Goal: Information Seeking & Learning: Learn about a topic

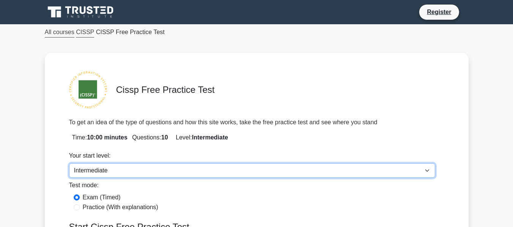
click at [164, 170] on select "Beginner Intermediate Expert" at bounding box center [252, 171] width 366 height 14
select select "beginner"
click at [69, 164] on select "Beginner Intermediate Expert" at bounding box center [252, 171] width 366 height 14
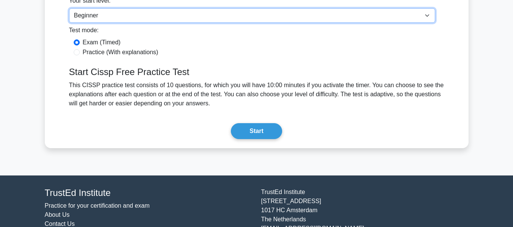
scroll to position [163, 0]
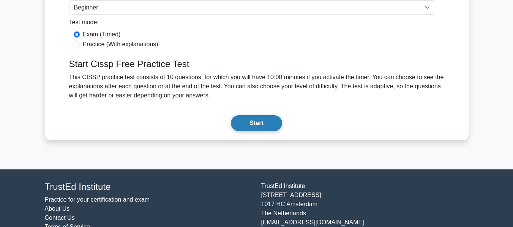
click at [253, 120] on button "Start" at bounding box center [256, 123] width 51 height 16
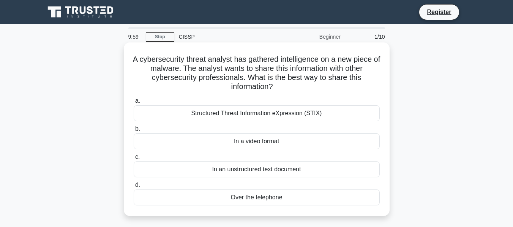
click at [156, 111] on div "Structured Threat Information eXpression (STIX)" at bounding box center [257, 113] width 246 height 16
click at [134, 104] on input "a. Structured Threat Information eXpression (STIX)" at bounding box center [134, 101] width 0 height 5
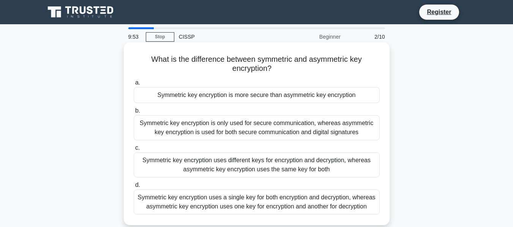
click at [149, 57] on h5 "What is the difference between symmetric and asymmetric key encryption? .spinne…" at bounding box center [256, 64] width 247 height 19
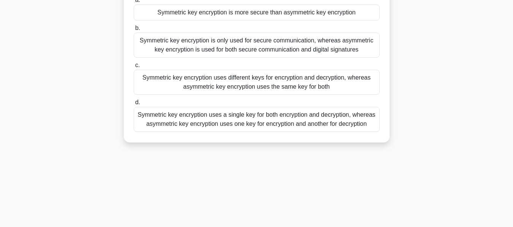
scroll to position [180, 0]
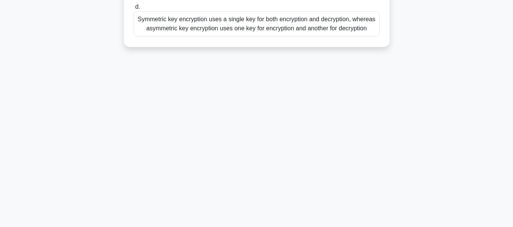
drag, startPoint x: 150, startPoint y: 57, endPoint x: 377, endPoint y: 83, distance: 228.8
click at [377, 83] on div "9:50 Stop CISSP Beginner 2/10 What is the difference between symmetric and asym…" at bounding box center [256, 36] width 433 height 379
copy div "What is the difference between symmetric and asymmetric key encryption? .spinne…"
click at [199, 23] on div "Symmetric key encryption uses a single key for both encryption and decryption, …" at bounding box center [257, 21] width 246 height 25
click at [134, 8] on input "d. Symmetric key encryption uses a single key for both encryption and decryptio…" at bounding box center [134, 5] width 0 height 5
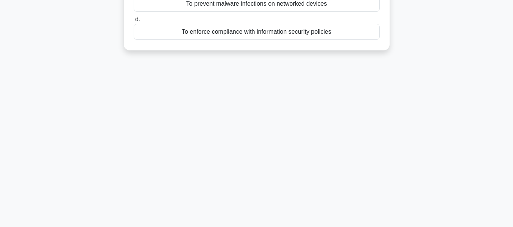
scroll to position [148, 0]
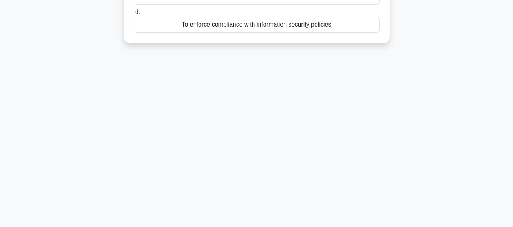
drag, startPoint x: 150, startPoint y: 54, endPoint x: 342, endPoint y: 46, distance: 192.6
copy div "What is the purpose of a key card access control system? .spinner_0XTQ{transfor…"
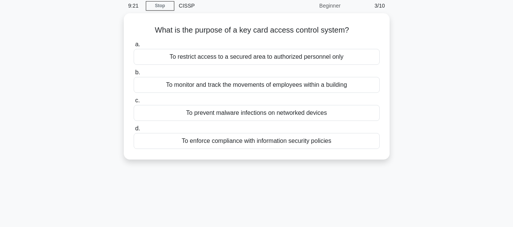
scroll to position [0, 0]
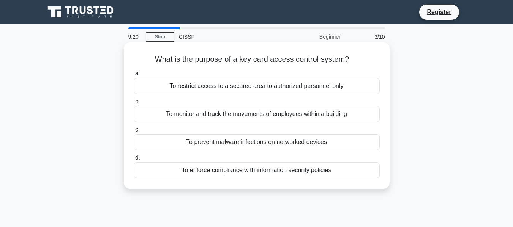
click at [248, 80] on div "To restrict access to a secured area to authorized personnel only" at bounding box center [257, 86] width 246 height 16
click at [134, 76] on input "a. To restrict access to a secured area to authorized personnel only" at bounding box center [134, 73] width 0 height 5
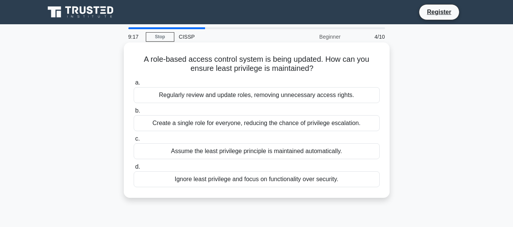
drag, startPoint x: 345, startPoint y: 182, endPoint x: 143, endPoint y: 53, distance: 239.4
click at [143, 53] on div "A role-based access control system is being updated. How can you ensure least p…" at bounding box center [257, 121] width 260 height 150
copy div "A role-based access control system is being updated. How can you ensure least p…"
click at [152, 93] on div "Regularly review and update roles, removing unnecessary access rights." at bounding box center [257, 95] width 246 height 16
click at [134, 85] on input "a. Regularly review and update roles, removing unnecessary access rights." at bounding box center [134, 82] width 0 height 5
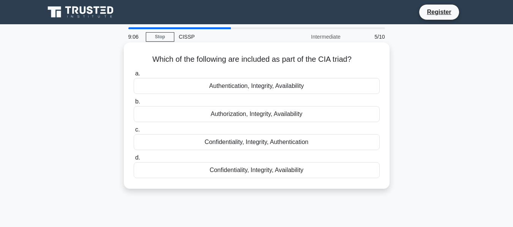
drag, startPoint x: 149, startPoint y: 59, endPoint x: 312, endPoint y: 175, distance: 199.8
click at [312, 175] on div "Which of the following are included as part of the CIA triad? .spinner_0XTQ{tra…" at bounding box center [257, 116] width 260 height 140
copy div "Which of the following are included as part of the CIA triad? .spinner_0XTQ{tra…"
click at [179, 161] on label "d. Confidentiality, Integrity, Availability" at bounding box center [257, 165] width 246 height 25
click at [134, 161] on input "d. Confidentiality, Integrity, Availability" at bounding box center [134, 158] width 0 height 5
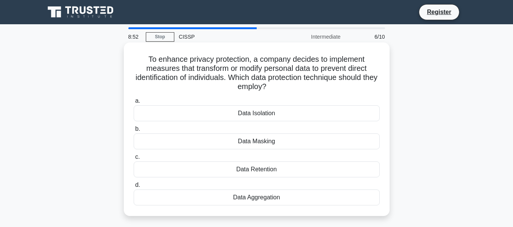
drag, startPoint x: 136, startPoint y: 55, endPoint x: 283, endPoint y: 209, distance: 212.8
click at [283, 209] on div "To enhance privacy protection, a company decides to implement measures that tra…" at bounding box center [257, 130] width 260 height 168
copy div "To enhance privacy protection, a company decides to implement measures that tra…"
click at [197, 136] on div "Data Masking" at bounding box center [257, 142] width 246 height 16
click at [134, 132] on input "b. Data Masking" at bounding box center [134, 129] width 0 height 5
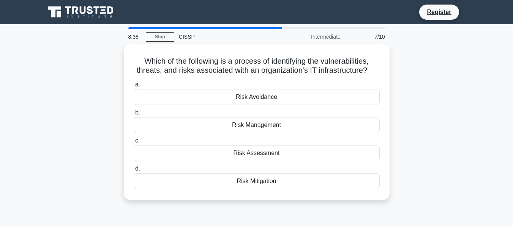
drag, startPoint x: 141, startPoint y: 61, endPoint x: 290, endPoint y: 203, distance: 205.6
click at [290, 203] on div "Which of the following is a process of identifying the vulnerabilities, threats…" at bounding box center [256, 126] width 433 height 165
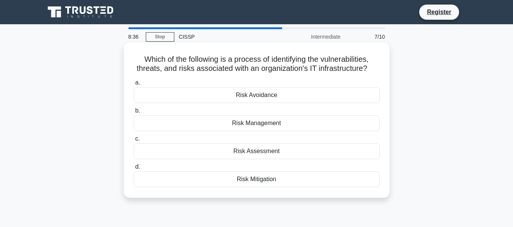
copy div "Which of the following is a process of identifying the vulnerabilities, threats…"
click at [187, 145] on div "Risk Assessment" at bounding box center [257, 151] width 246 height 16
click at [134, 142] on input "c. Risk Assessment" at bounding box center [134, 139] width 0 height 5
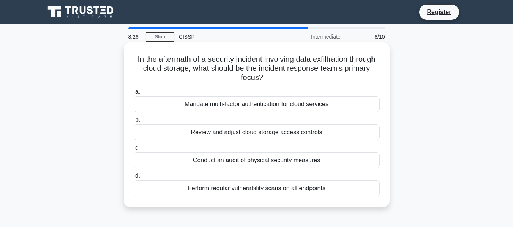
drag, startPoint x: 143, startPoint y: 57, endPoint x: 329, endPoint y: 196, distance: 232.0
click at [329, 196] on div "In the aftermath of a security incident involving data exfiltration through clo…" at bounding box center [257, 125] width 260 height 159
copy div "In the aftermath of a security incident involving data exfiltration through clo…"
click at [160, 135] on div "Review and adjust cloud storage access controls" at bounding box center [257, 132] width 246 height 16
click at [134, 123] on input "b. Review and adjust cloud storage access controls" at bounding box center [134, 120] width 0 height 5
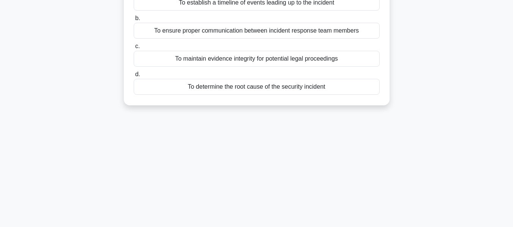
scroll to position [96, 0]
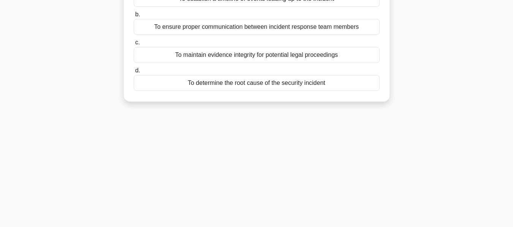
drag, startPoint x: 150, startPoint y: 56, endPoint x: 337, endPoint y: 78, distance: 188.3
click at [337, 78] on div "During an incident response, what is the primary purpose of establishing a chai…" at bounding box center [257, 24] width 260 height 150
copy div "During an incident response, what is the primary purpose of establishing a chai…"
click at [164, 54] on div "To maintain evidence integrity for potential legal proceedings" at bounding box center [257, 55] width 246 height 16
click at [134, 45] on input "c. To maintain evidence integrity for potential legal proceedings" at bounding box center [134, 42] width 0 height 5
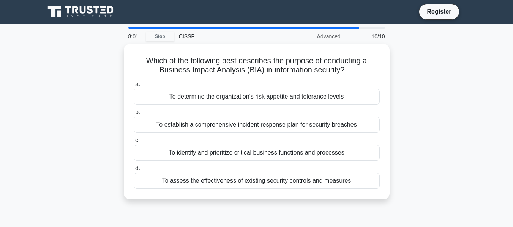
scroll to position [0, 0]
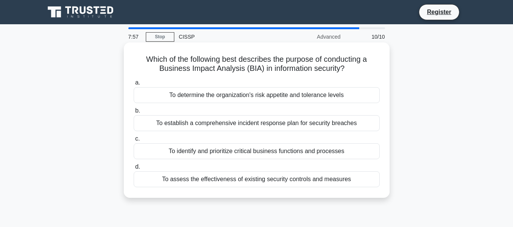
drag, startPoint x: 357, startPoint y: 182, endPoint x: 139, endPoint y: 57, distance: 251.4
click at [139, 57] on div "Which of the following best describes the purpose of conducting a Business Impa…" at bounding box center [257, 121] width 260 height 150
copy div "Which of the following best describes the purpose of conducting a Business Impa…"
click at [160, 146] on div "To identify and prioritize critical business functions and processes" at bounding box center [257, 151] width 246 height 16
click at [134, 142] on input "c. To identify and prioritize critical business functions and processes" at bounding box center [134, 139] width 0 height 5
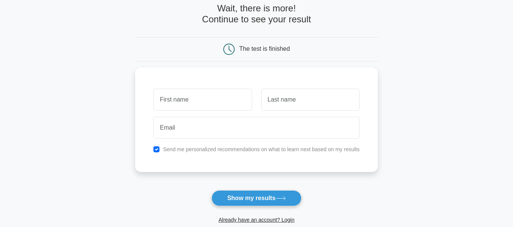
scroll to position [42, 0]
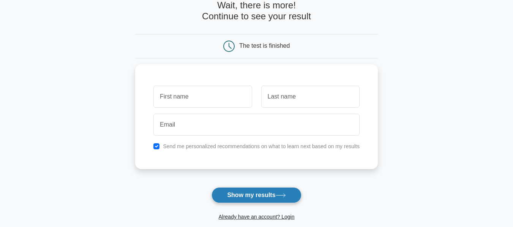
click at [267, 196] on button "Show my results" at bounding box center [256, 195] width 90 height 16
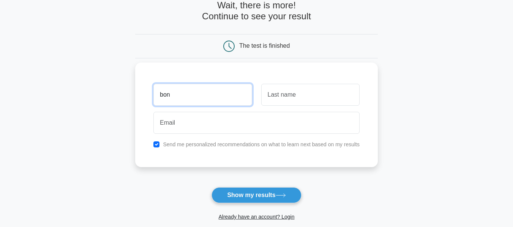
type input "bon"
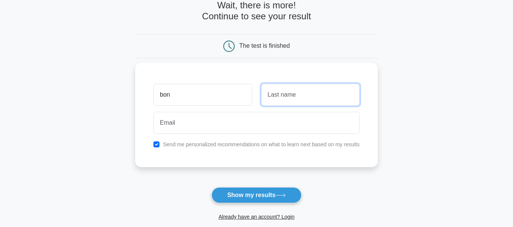
click at [303, 93] on input "text" at bounding box center [310, 95] width 98 height 22
type input "m"
type input "zenitu"
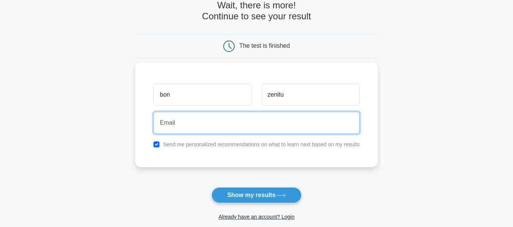
click at [233, 129] on input "email" at bounding box center [256, 123] width 206 height 22
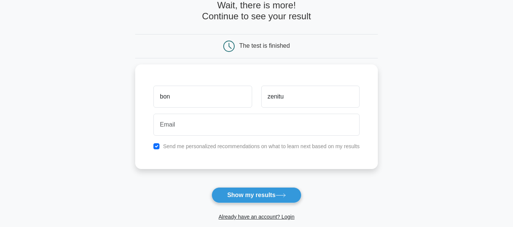
click at [182, 184] on form "Wait, there is more! Continue to see your result The test is finished bon zenitu" at bounding box center [256, 118] width 242 height 237
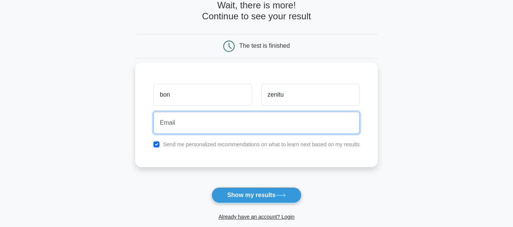
click at [192, 123] on input "email" at bounding box center [256, 123] width 206 height 22
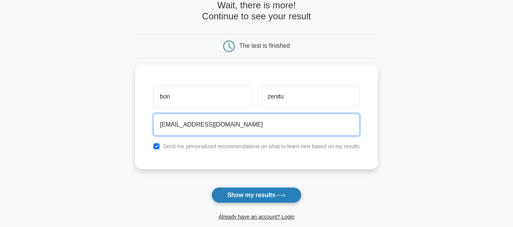
type input "idk@gmail.com"
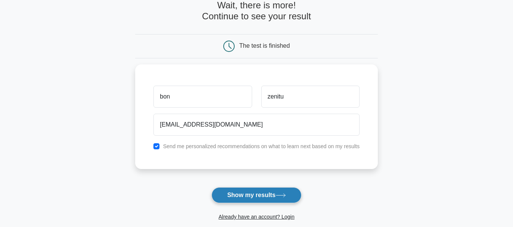
click at [232, 191] on button "Show my results" at bounding box center [256, 195] width 90 height 16
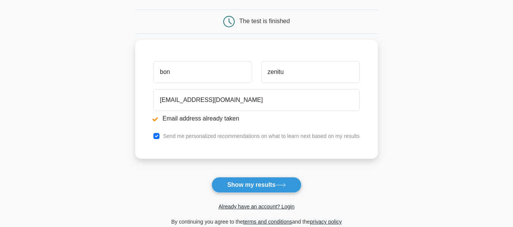
scroll to position [109, 0]
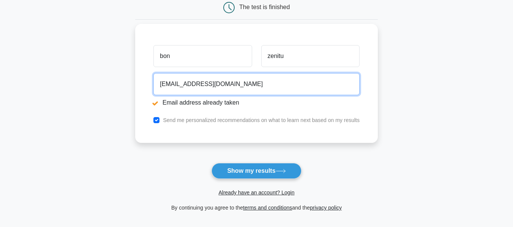
click at [168, 85] on input "idk@gmail.com" at bounding box center [256, 84] width 206 height 22
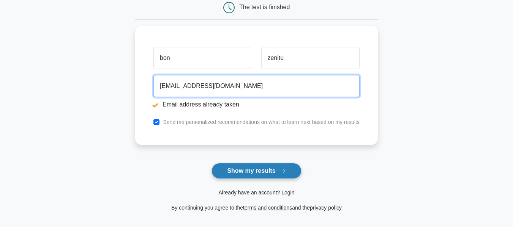
type input "idk008@gmail.com"
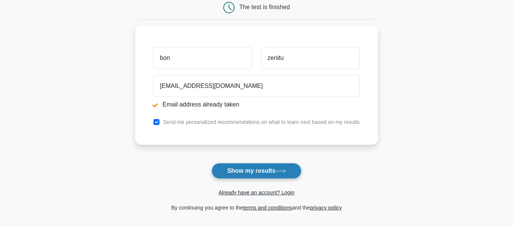
click at [246, 172] on button "Show my results" at bounding box center [256, 171] width 90 height 16
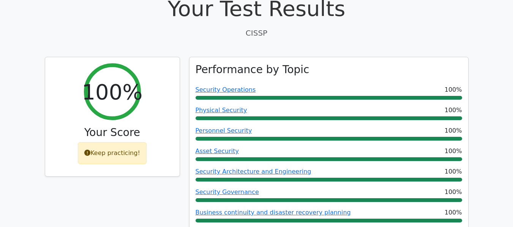
scroll to position [260, 0]
